Goal: Task Accomplishment & Management: Use online tool/utility

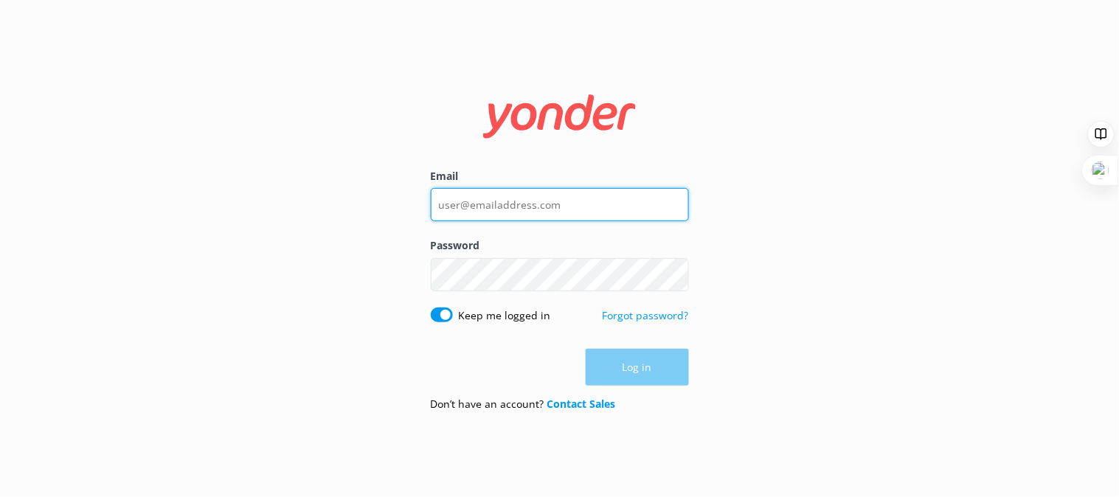
click at [646, 212] on input "Email" at bounding box center [560, 204] width 258 height 33
click at [640, 209] on input "Email" at bounding box center [560, 204] width 258 height 33
click at [478, 201] on input "Email" at bounding box center [560, 204] width 258 height 33
type input "[EMAIL_ADDRESS][DOMAIN_NAME]"
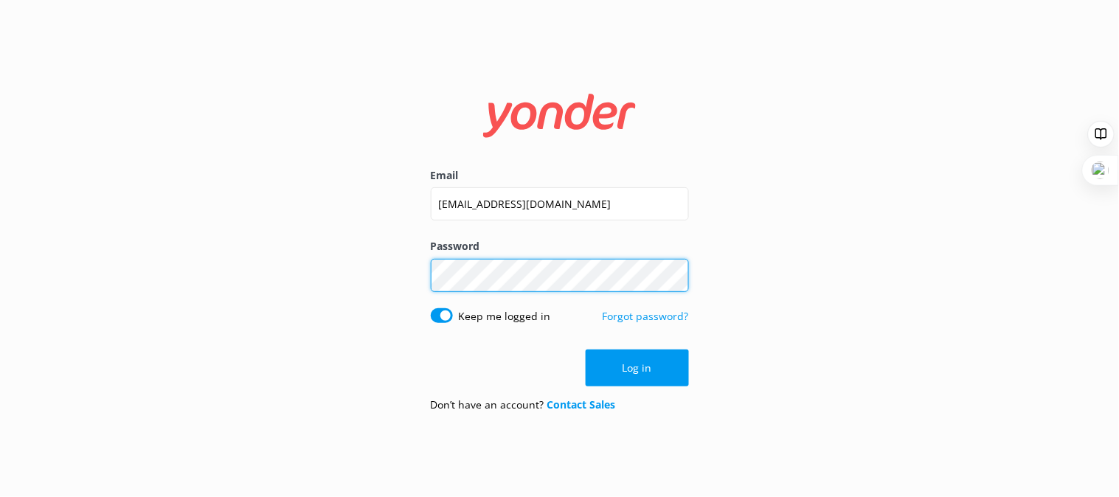
click button "Log in" at bounding box center [637, 368] width 103 height 37
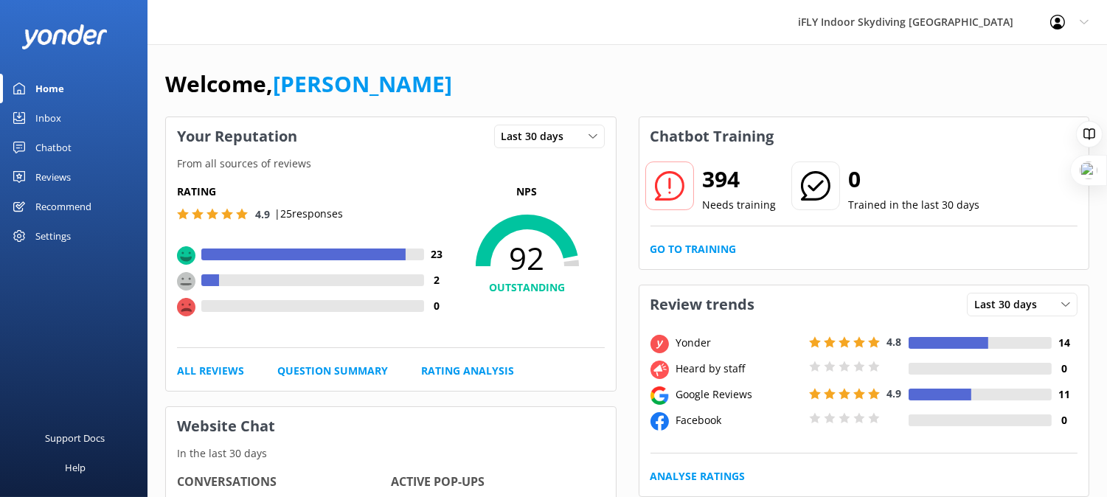
click at [49, 142] on div "Chatbot" at bounding box center [53, 148] width 36 height 30
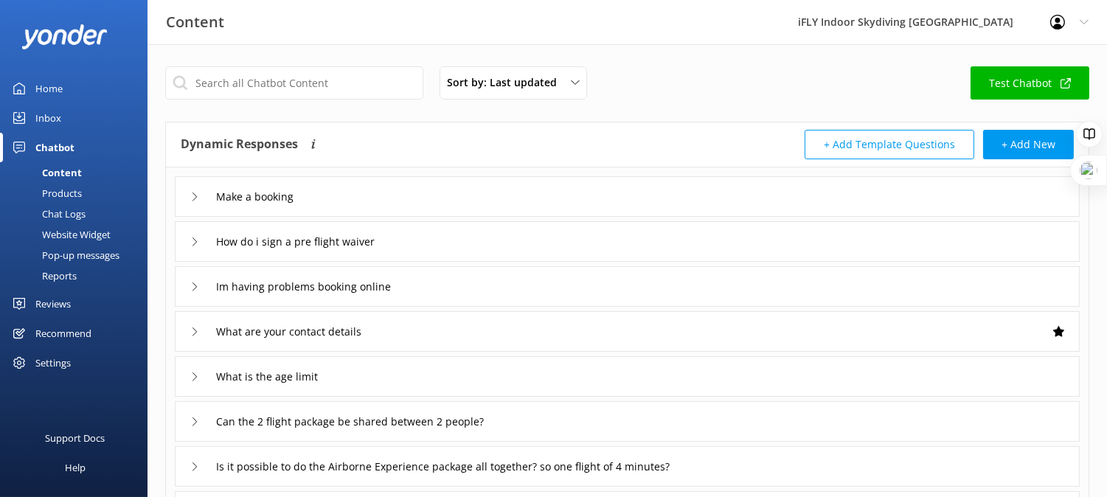
click at [52, 143] on div "Chatbot" at bounding box center [54, 148] width 39 height 30
